Goal: Information Seeking & Learning: Learn about a topic

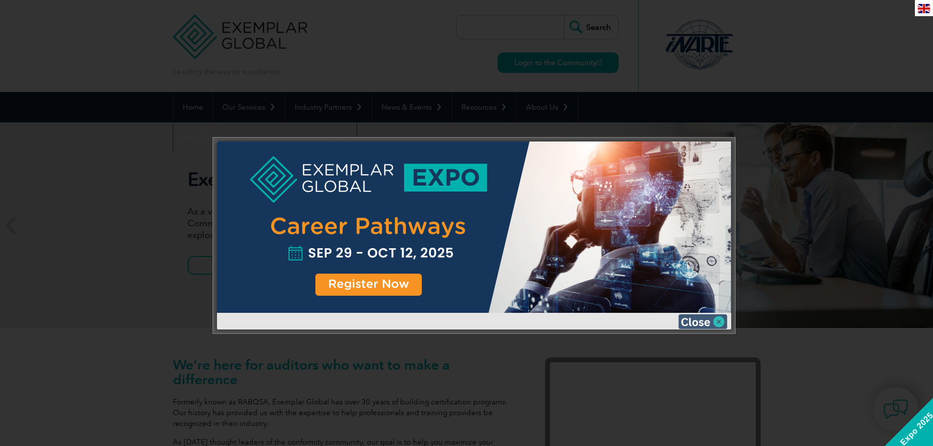
click at [720, 320] on img at bounding box center [702, 321] width 49 height 15
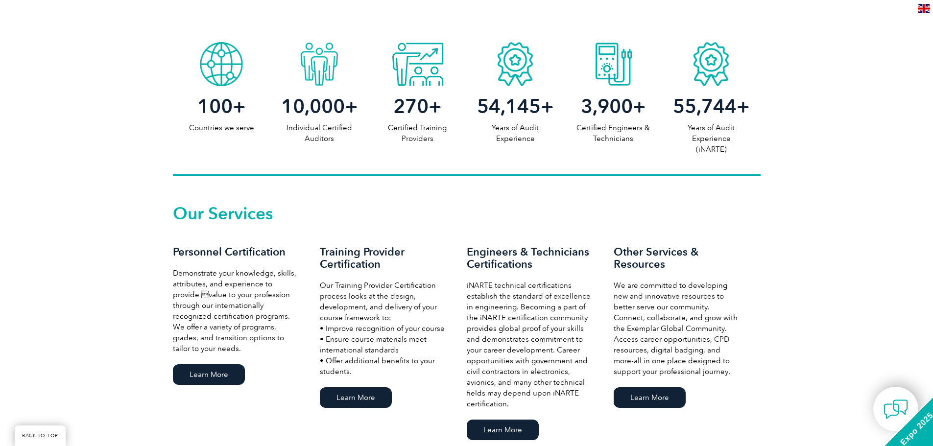
scroll to position [539, 0]
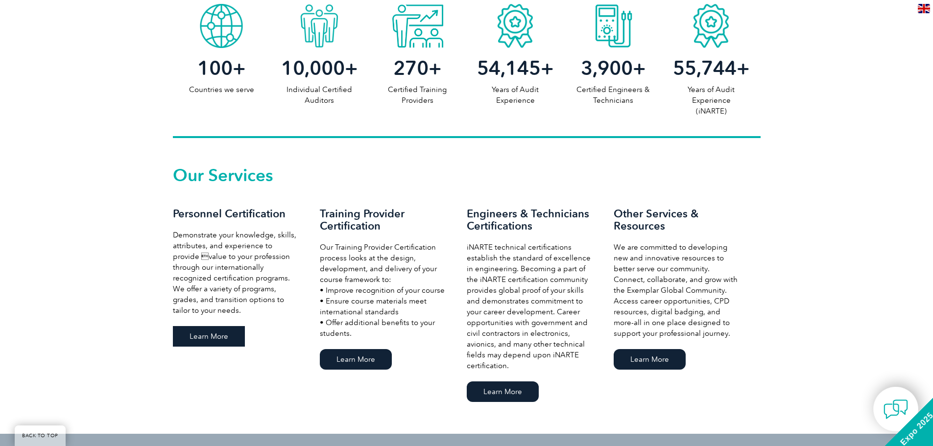
click at [217, 339] on link "Learn More" at bounding box center [209, 336] width 72 height 21
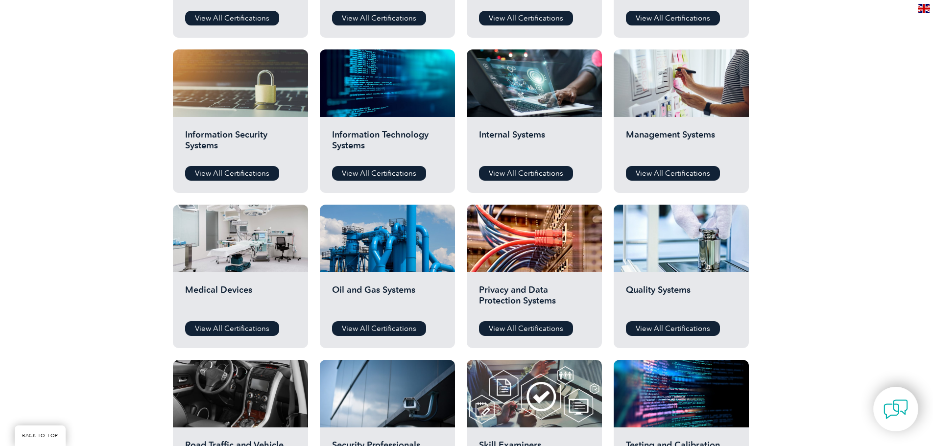
scroll to position [294, 0]
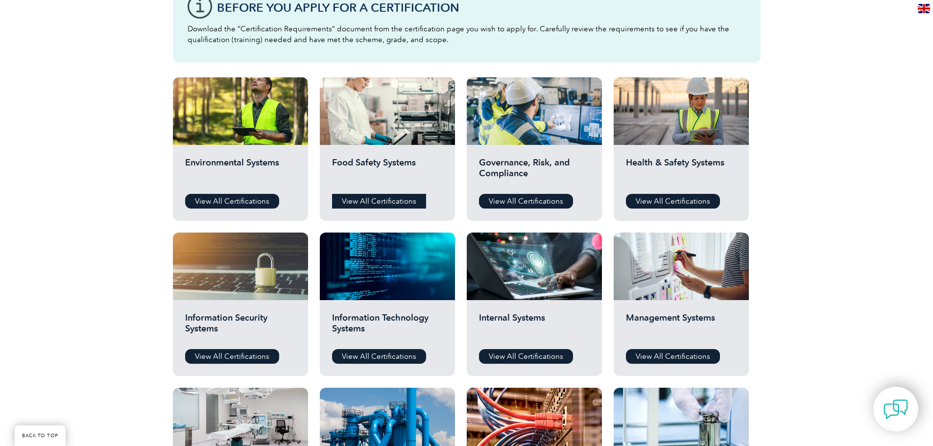
click at [375, 200] on link "View All Certifications" at bounding box center [379, 201] width 94 height 15
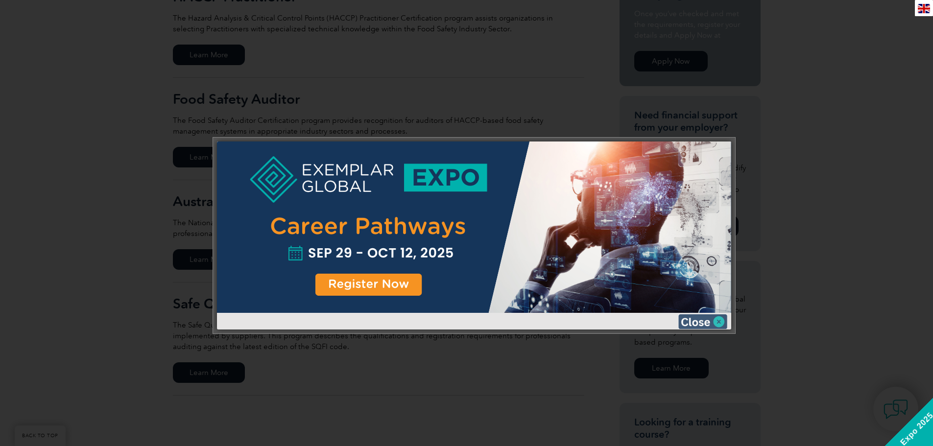
click at [720, 319] on img at bounding box center [702, 321] width 49 height 15
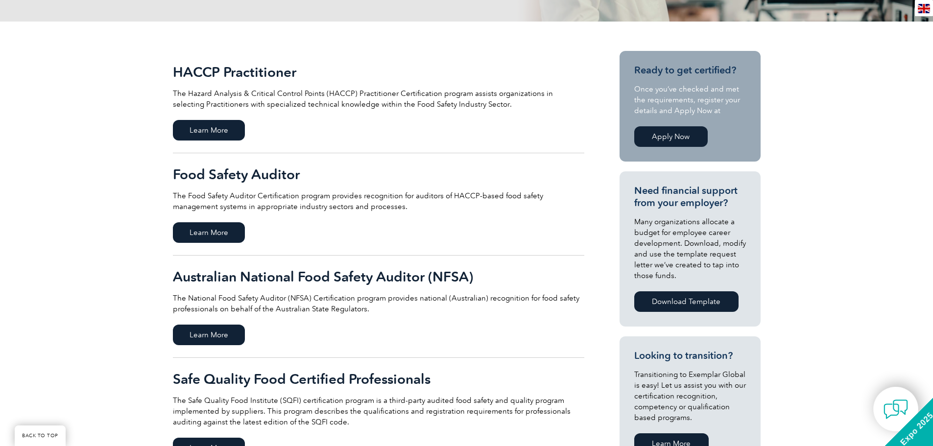
scroll to position [196, 0]
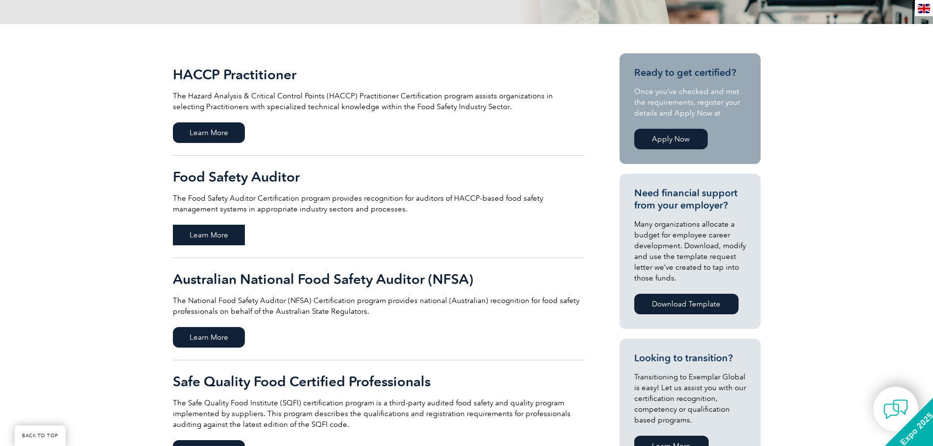
click at [221, 237] on span "Learn More" at bounding box center [209, 235] width 72 height 21
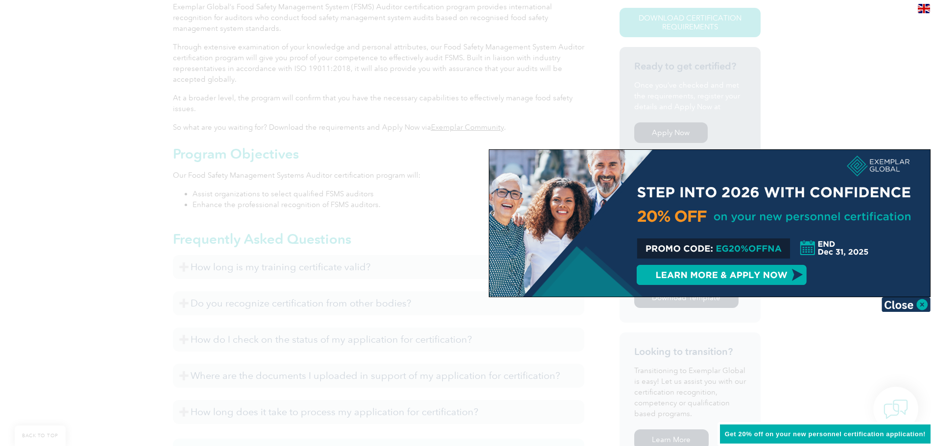
scroll to position [294, 0]
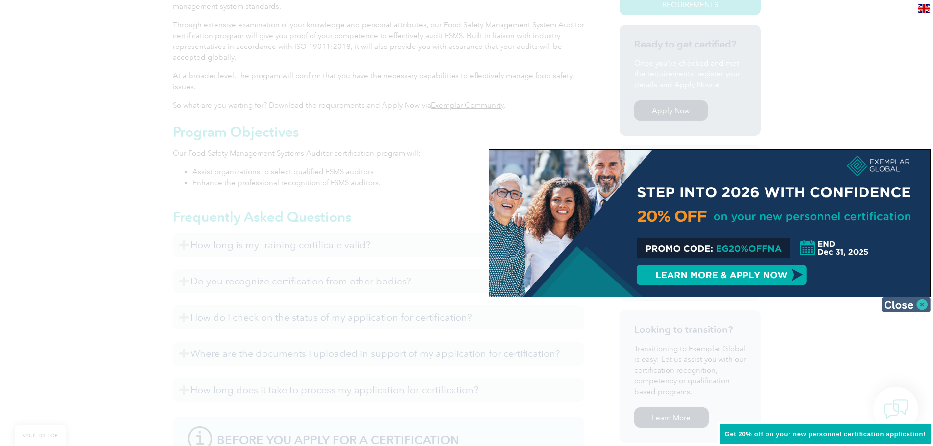
click at [919, 304] on img at bounding box center [905, 304] width 49 height 15
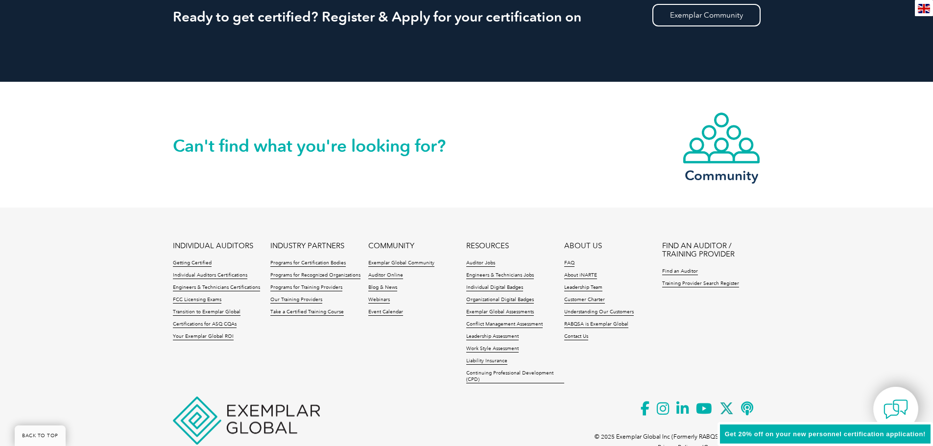
scroll to position [1168, 0]
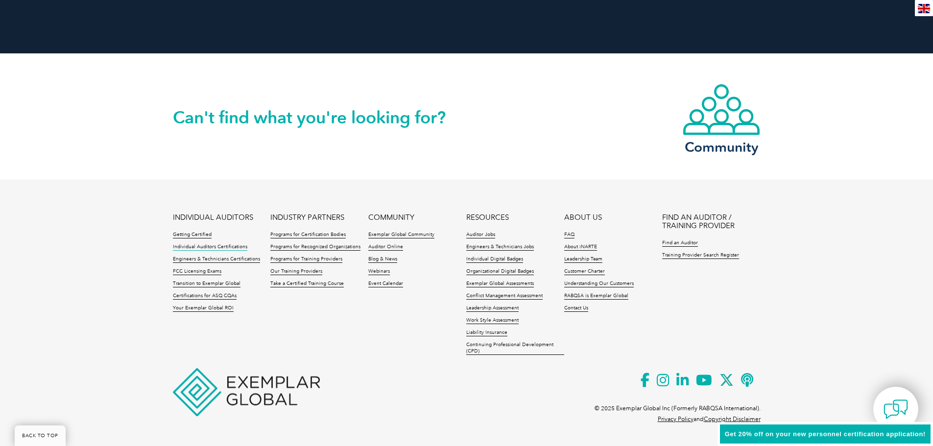
click at [233, 249] on link "Individual Auditors Certifications" at bounding box center [210, 247] width 74 height 7
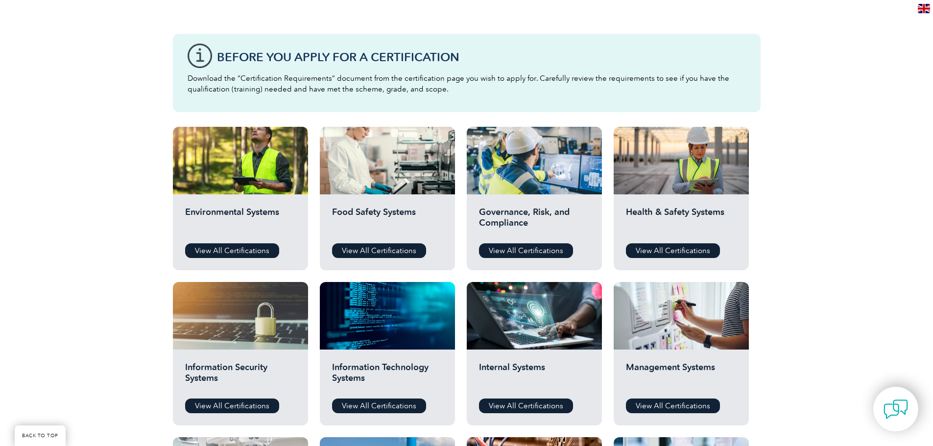
scroll to position [245, 0]
click at [385, 250] on link "View All Certifications" at bounding box center [379, 250] width 94 height 15
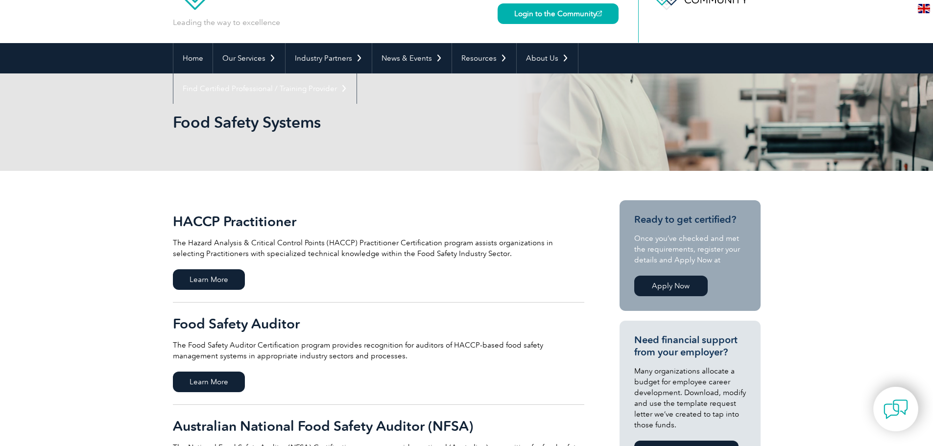
scroll to position [147, 0]
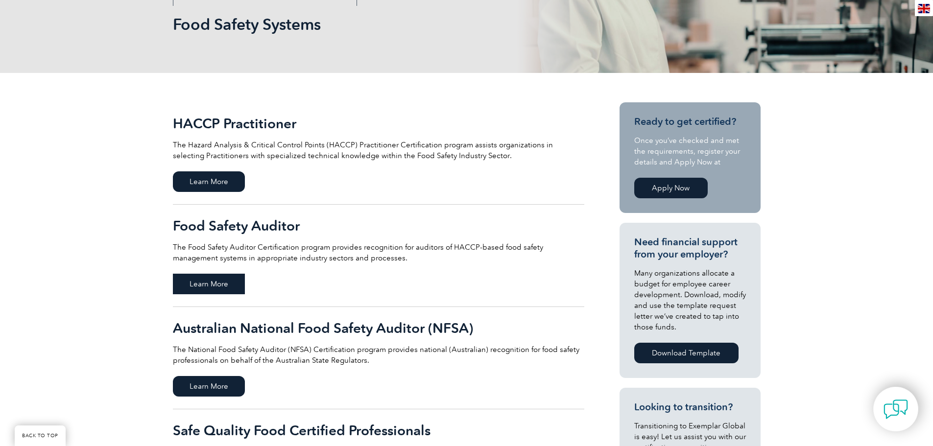
click at [222, 278] on span "Learn More" at bounding box center [209, 284] width 72 height 21
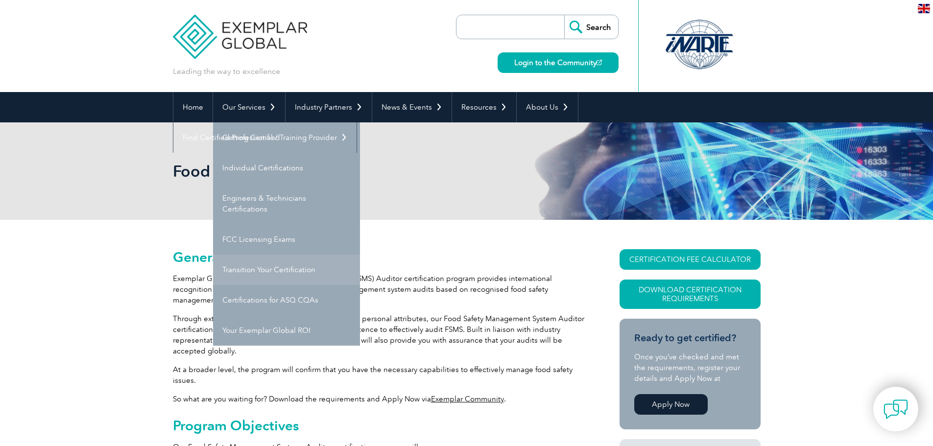
click at [289, 271] on link "Transition Your Certification" at bounding box center [286, 270] width 147 height 30
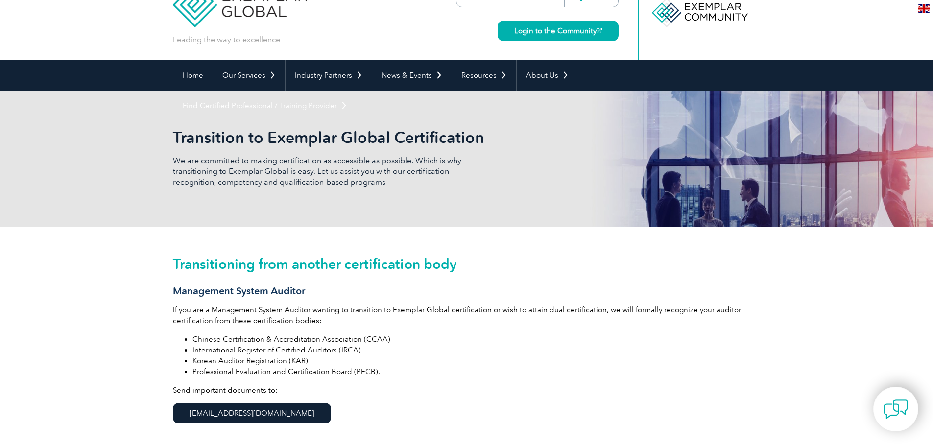
scroll to position [49, 0]
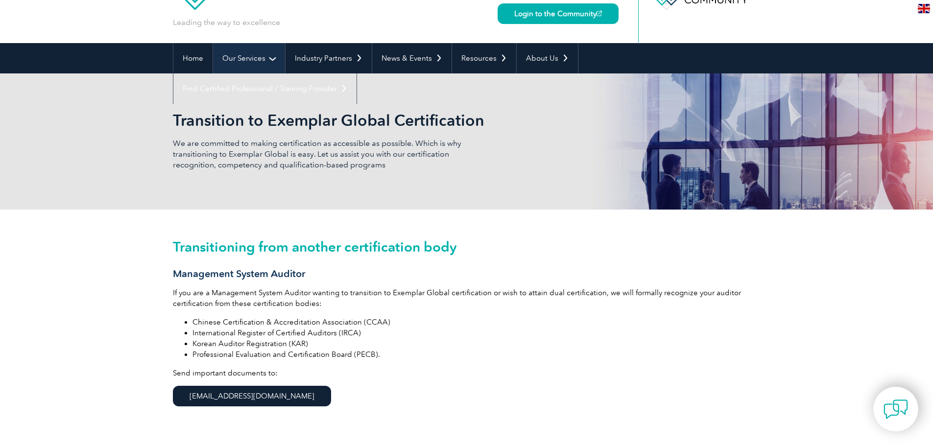
click at [266, 61] on link "Our Services" at bounding box center [249, 58] width 72 height 30
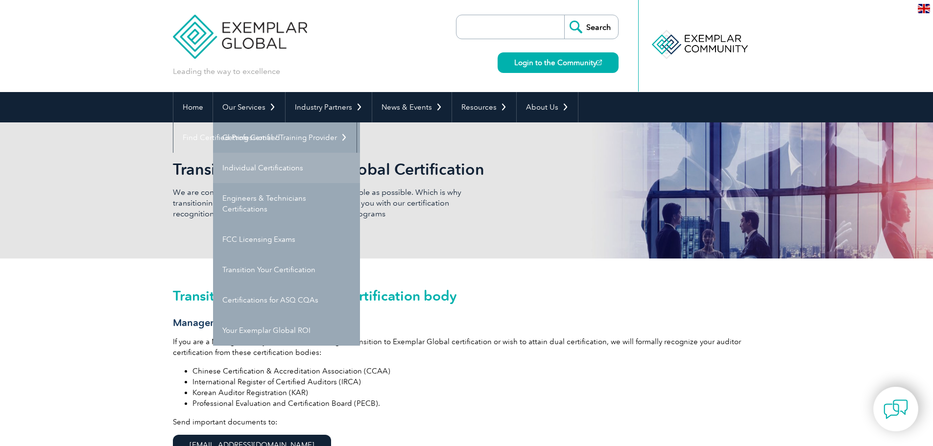
click at [272, 168] on link "Individual Certifications" at bounding box center [286, 168] width 147 height 30
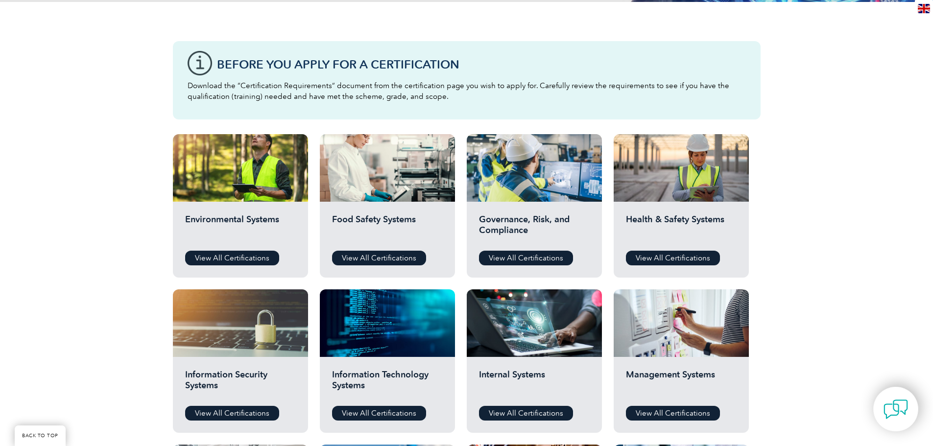
scroll to position [294, 0]
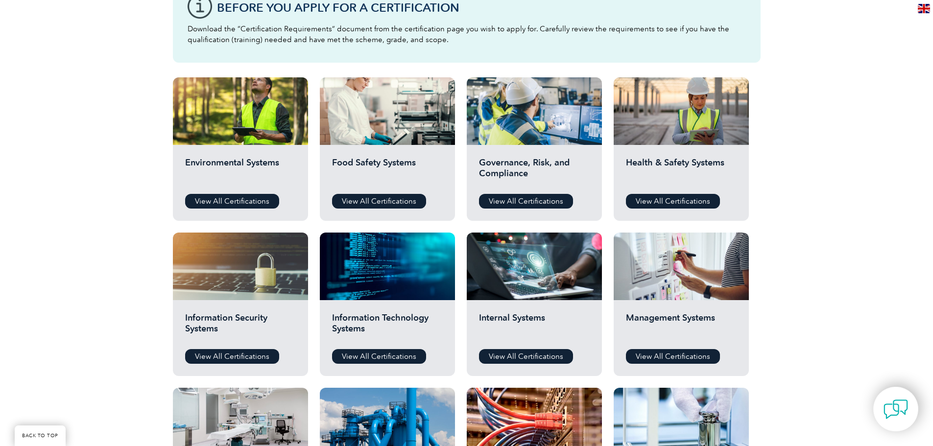
click at [404, 211] on div "Food Safety Systems View All Certifications" at bounding box center [387, 183] width 135 height 76
click at [401, 206] on link "View All Certifications" at bounding box center [379, 201] width 94 height 15
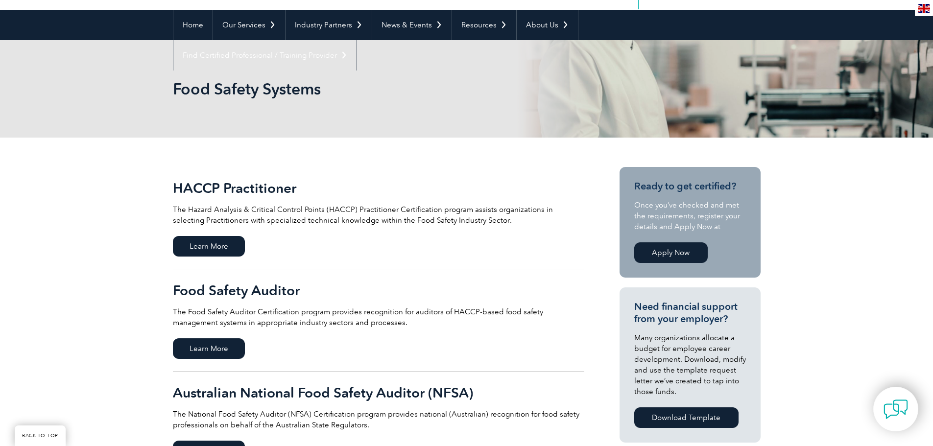
scroll to position [147, 0]
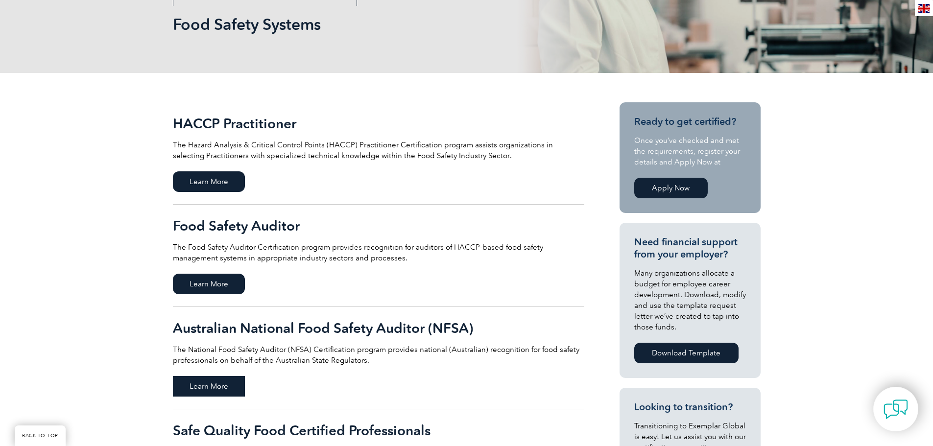
click at [239, 381] on span "Learn More" at bounding box center [209, 386] width 72 height 21
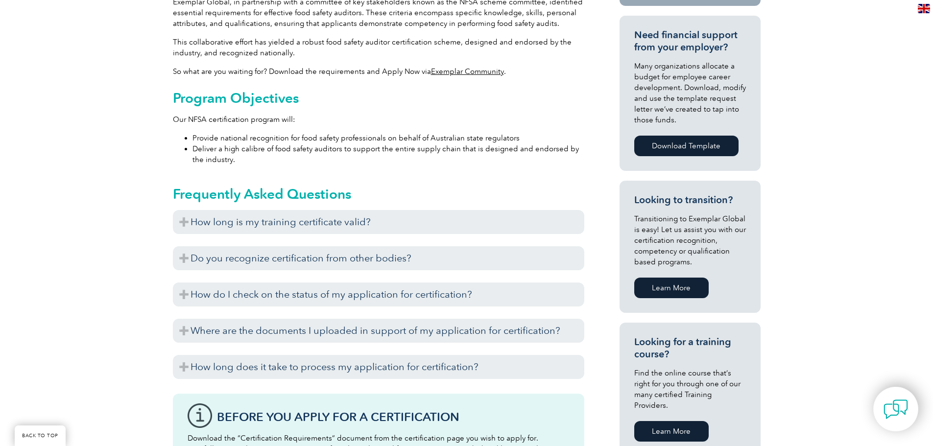
scroll to position [441, 0]
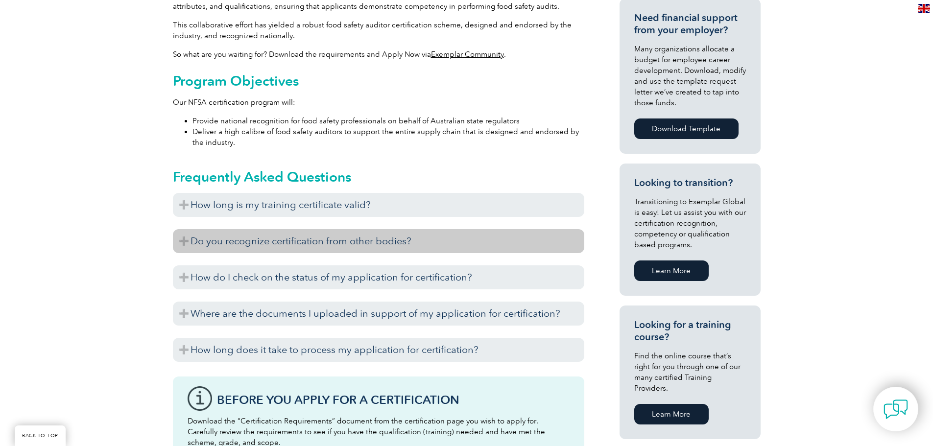
click at [187, 242] on h3 "Do you recognize certification from other bodies?" at bounding box center [378, 241] width 411 height 24
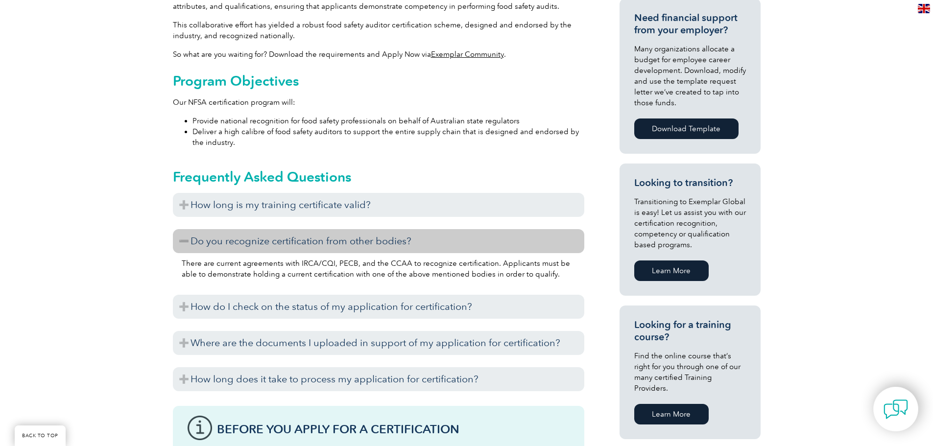
scroll to position [490, 0]
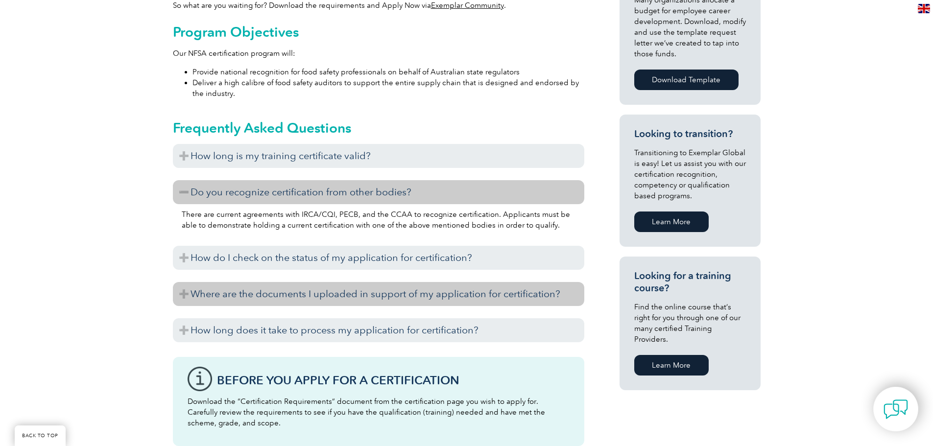
click at [262, 295] on h3 "Where are the documents I uploaded in support of my application for certificati…" at bounding box center [378, 294] width 411 height 24
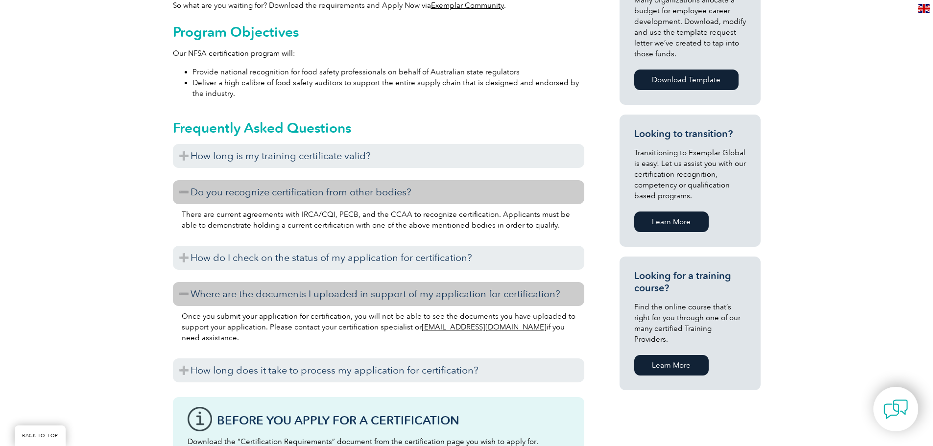
click at [652, 356] on link "Learn More" at bounding box center [671, 365] width 74 height 21
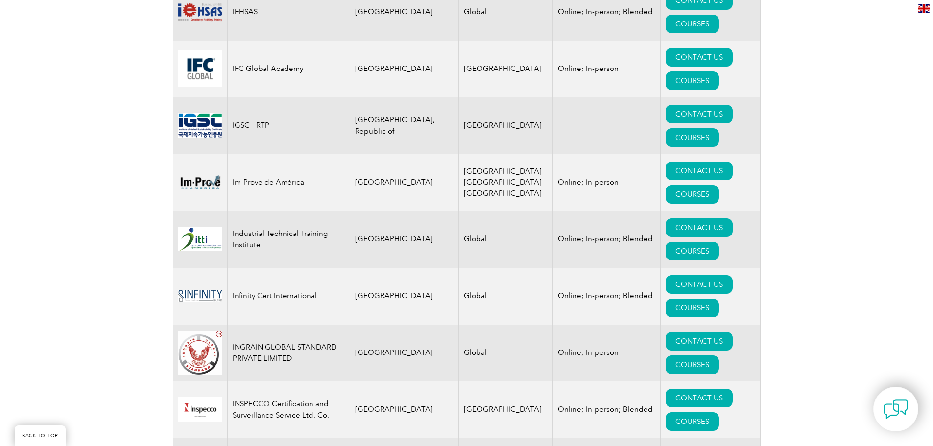
scroll to position [7199, 0]
